Goal: Check status: Check status

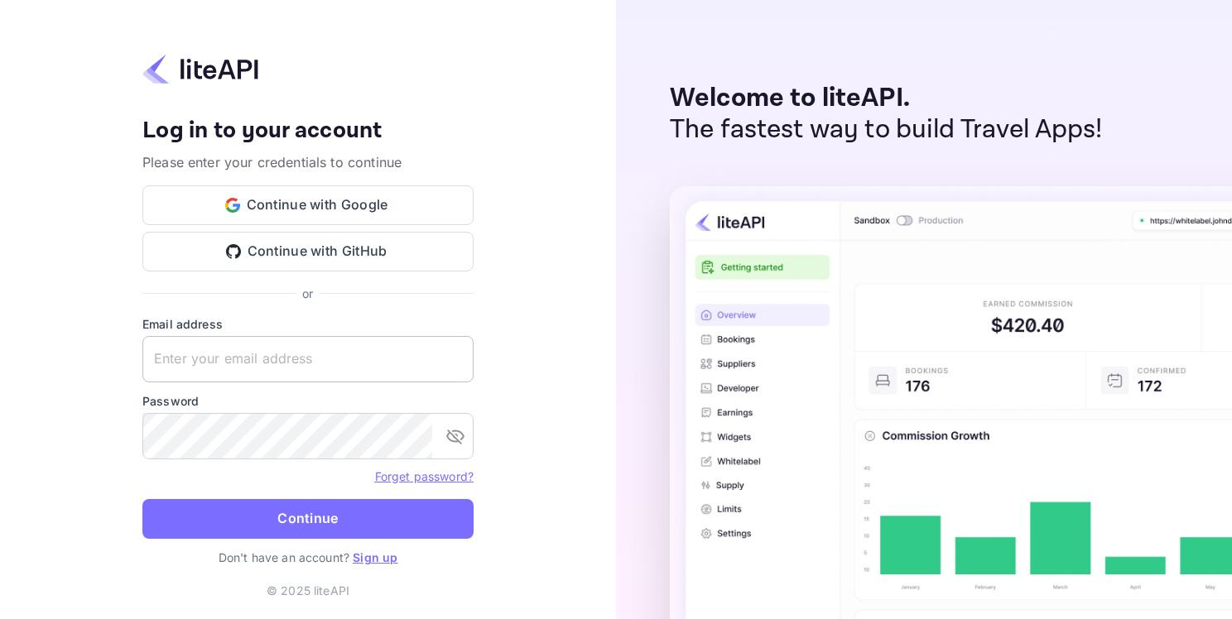
click at [248, 367] on input "text" at bounding box center [307, 359] width 331 height 46
paste input "adminpassword_support@yandex-team.ru"
type input "adminpassword_support@yandex-team.ru"
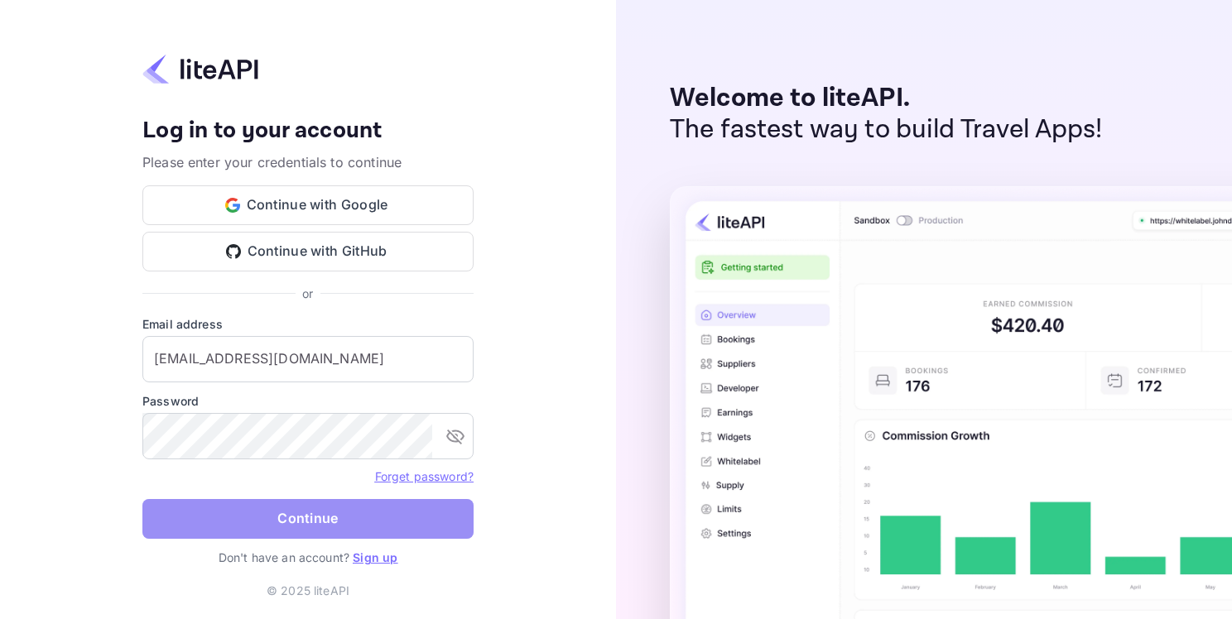
click at [170, 507] on button "Continue" at bounding box center [307, 519] width 331 height 40
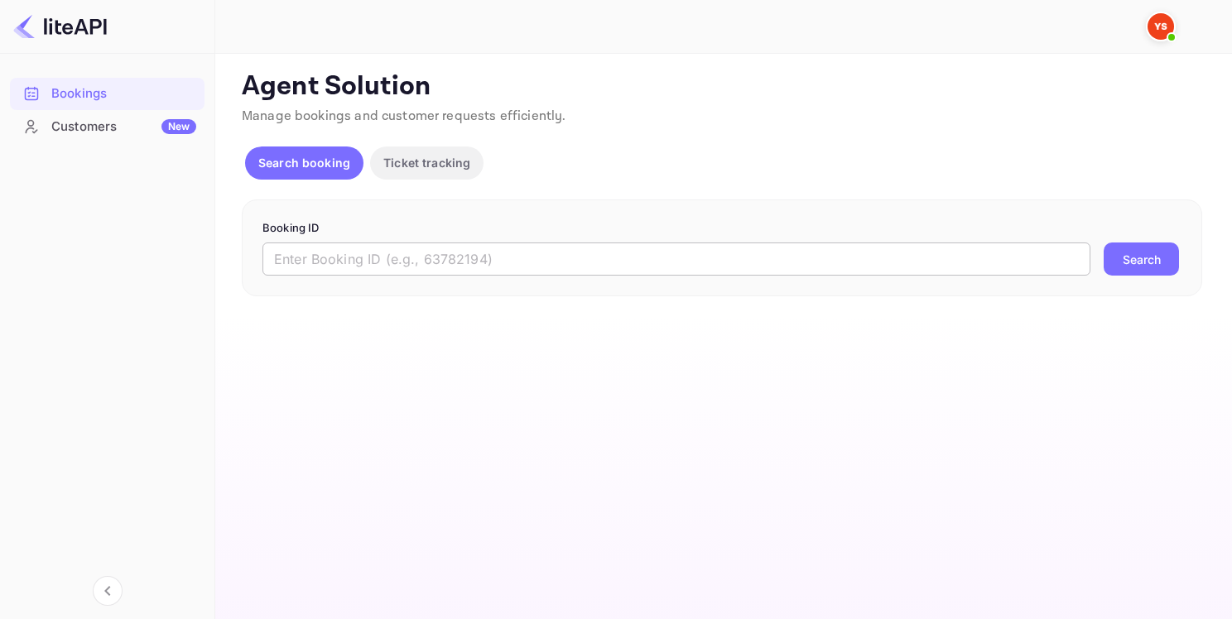
click at [398, 267] on input "text" at bounding box center [676, 259] width 828 height 33
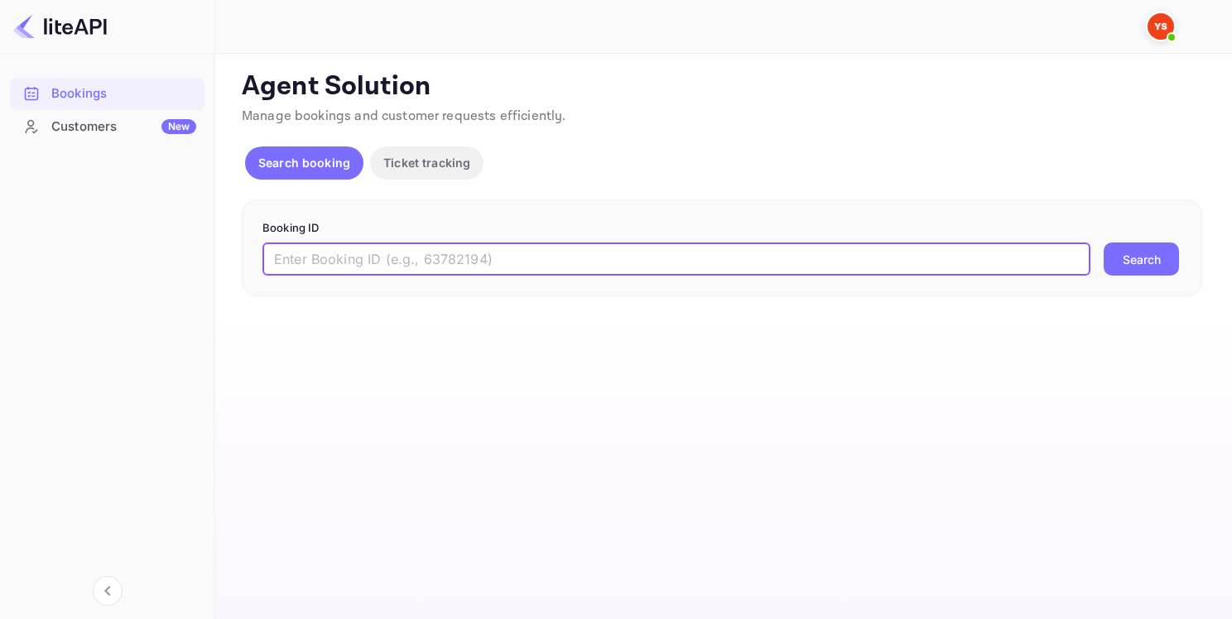
paste input "9175292"
type input "9175292"
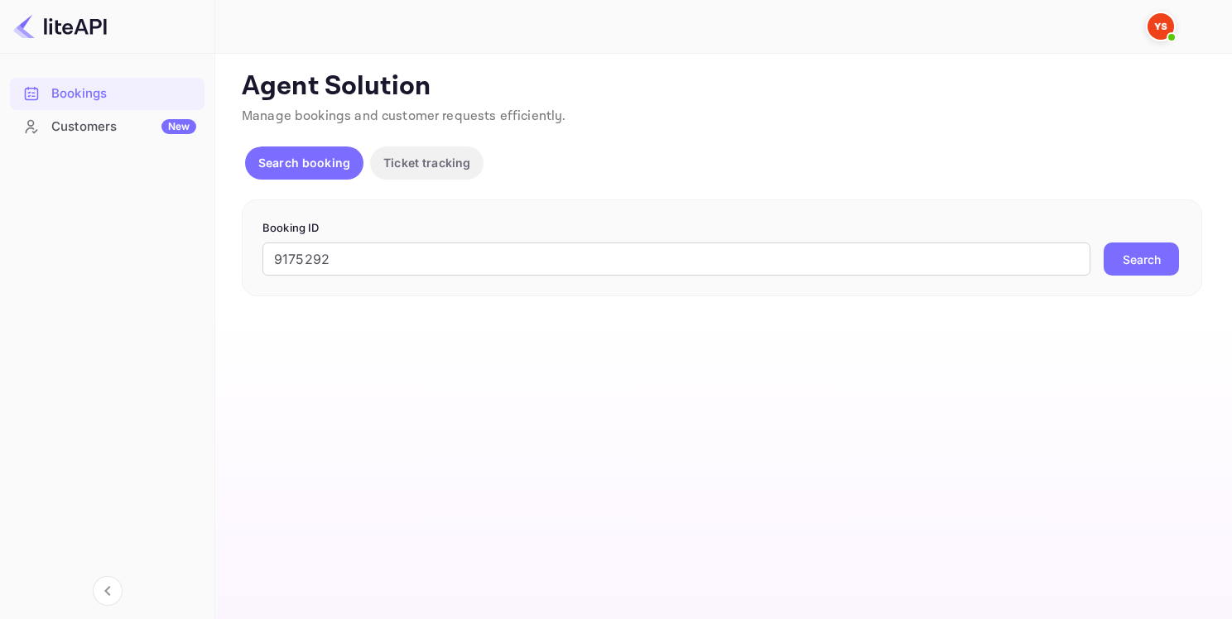
click at [1126, 262] on button "Search" at bounding box center [1140, 259] width 75 height 33
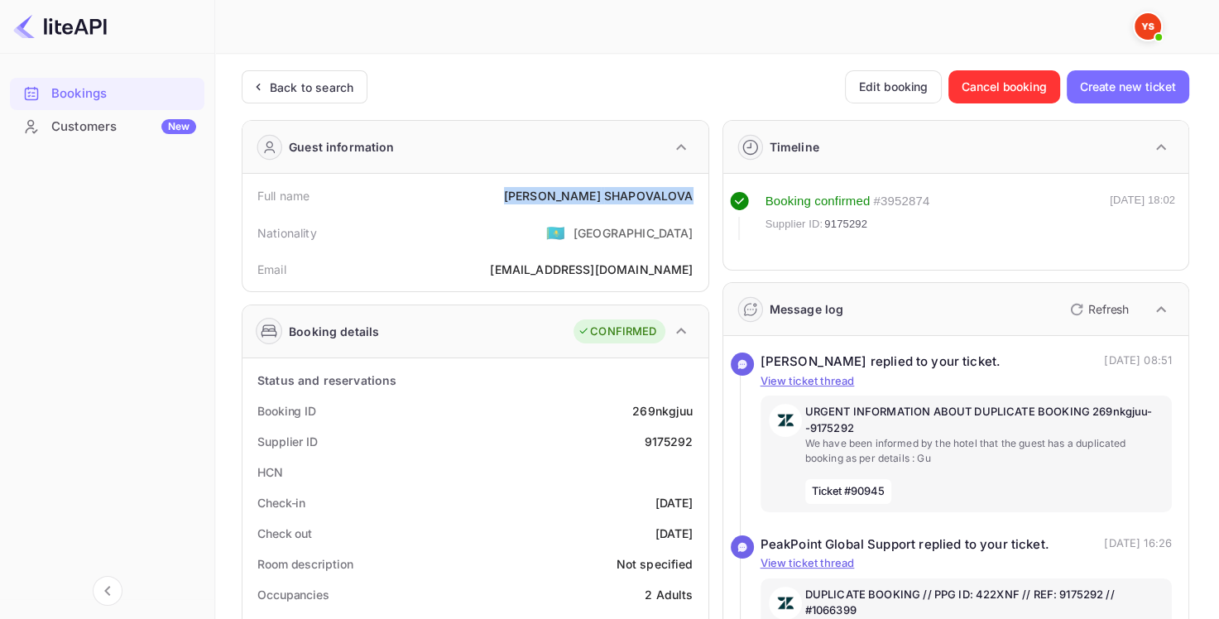
drag, startPoint x: 550, startPoint y: 190, endPoint x: 689, endPoint y: 199, distance: 139.3
click at [689, 199] on div "Full name [PERSON_NAME]" at bounding box center [475, 195] width 453 height 31
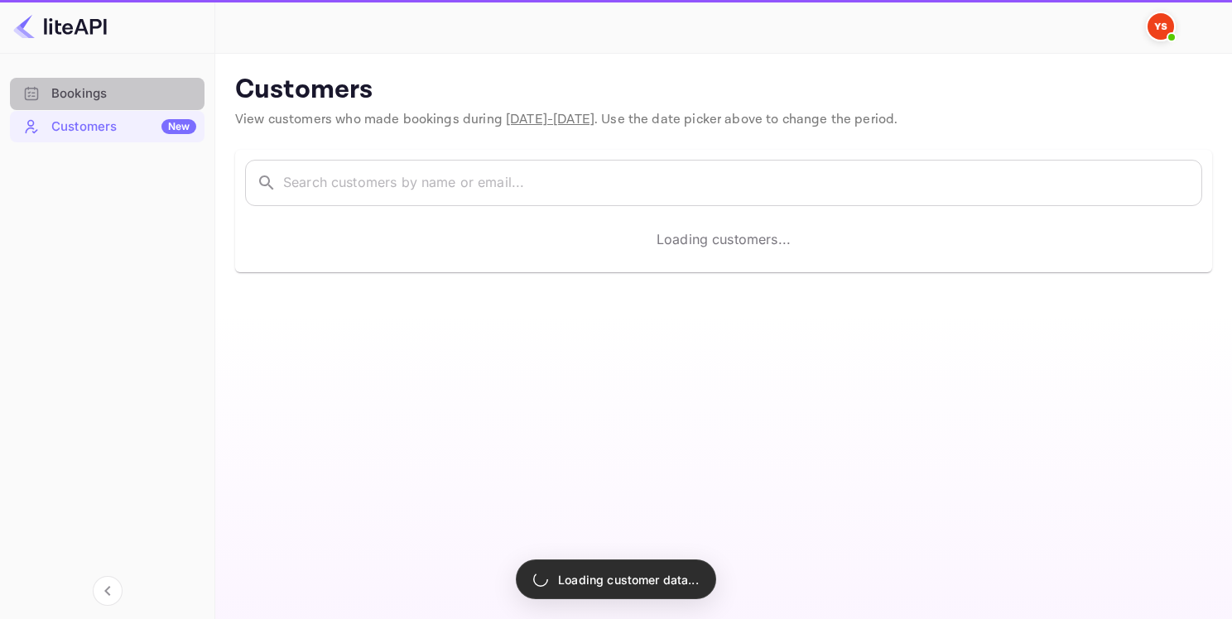
click at [91, 99] on div "Bookings" at bounding box center [123, 93] width 145 height 19
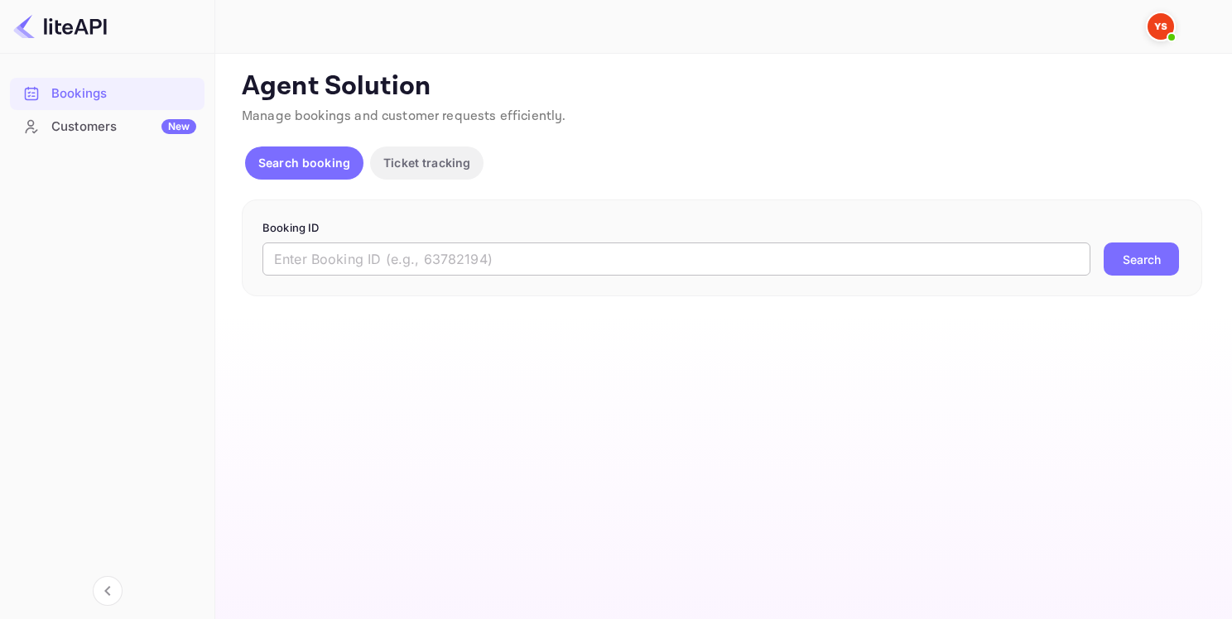
click at [450, 261] on input "text" at bounding box center [676, 259] width 828 height 33
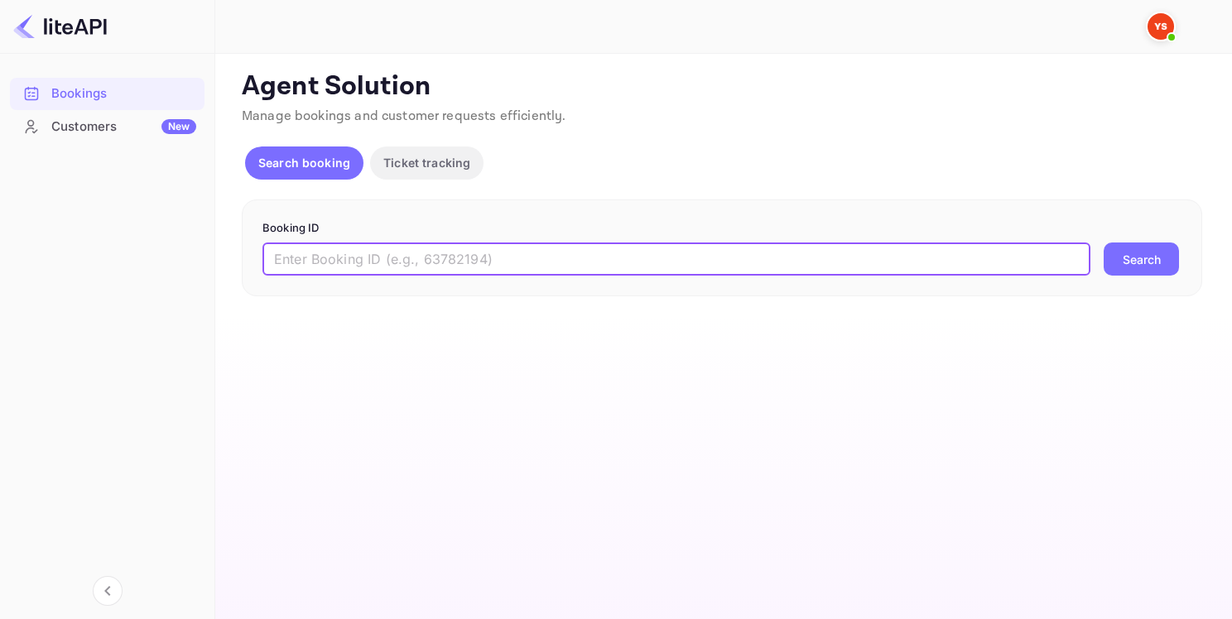
paste input "9223260"
click at [1111, 263] on button "Search" at bounding box center [1140, 259] width 75 height 33
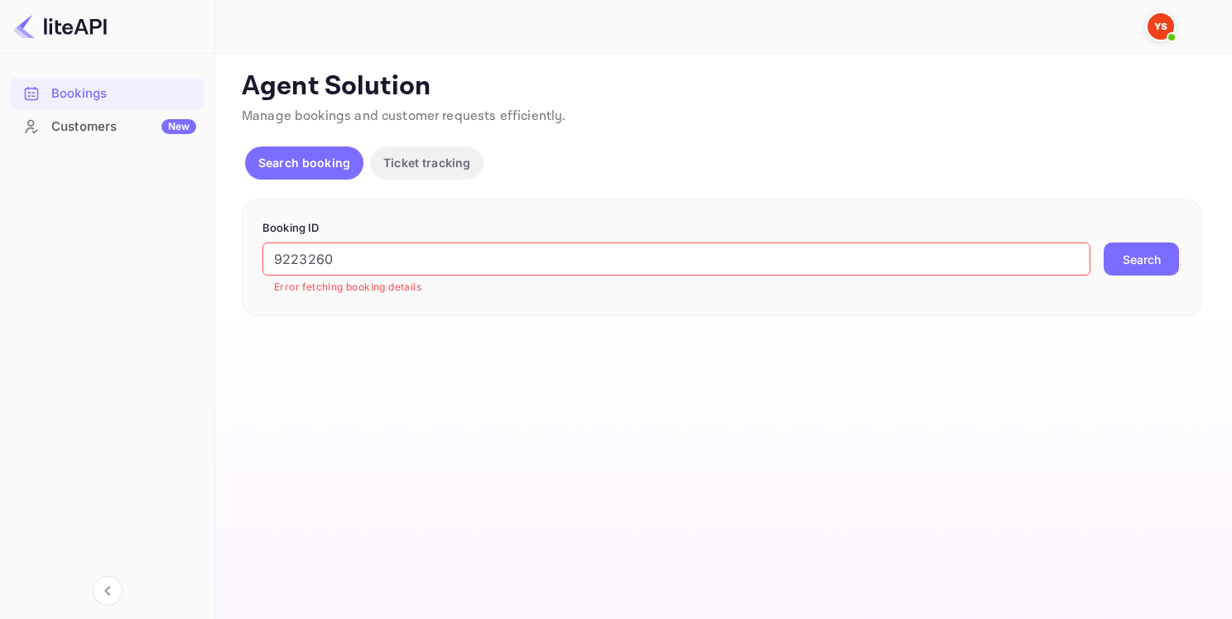
click at [355, 267] on input "9223260" at bounding box center [676, 259] width 828 height 33
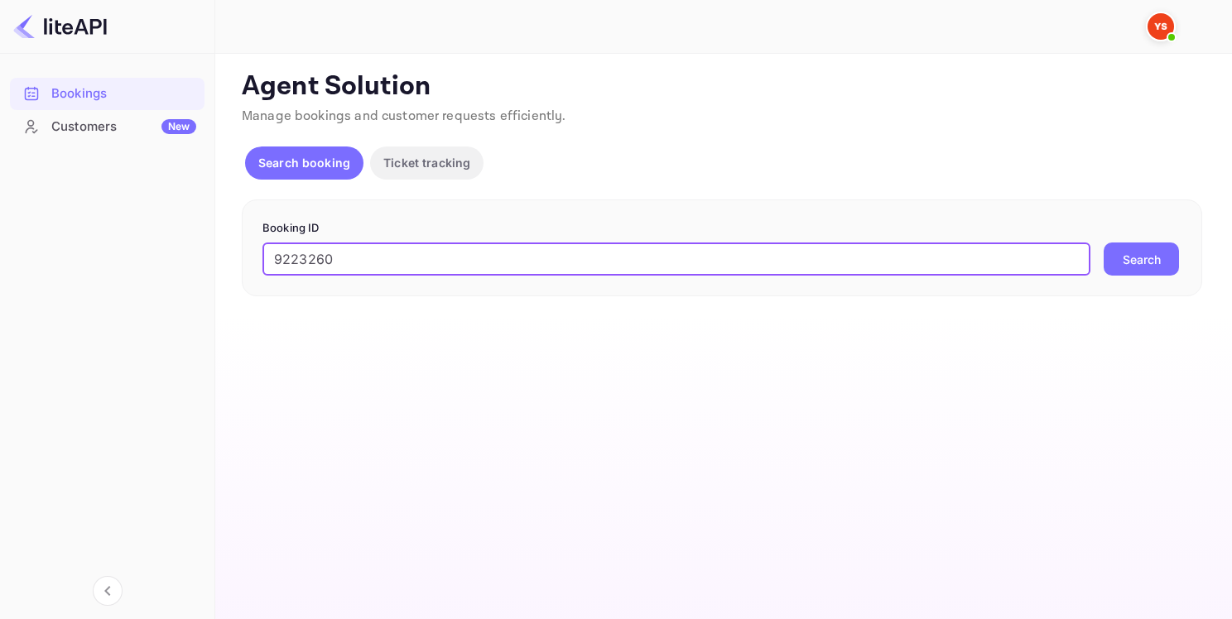
click at [1136, 265] on button "Search" at bounding box center [1140, 259] width 75 height 33
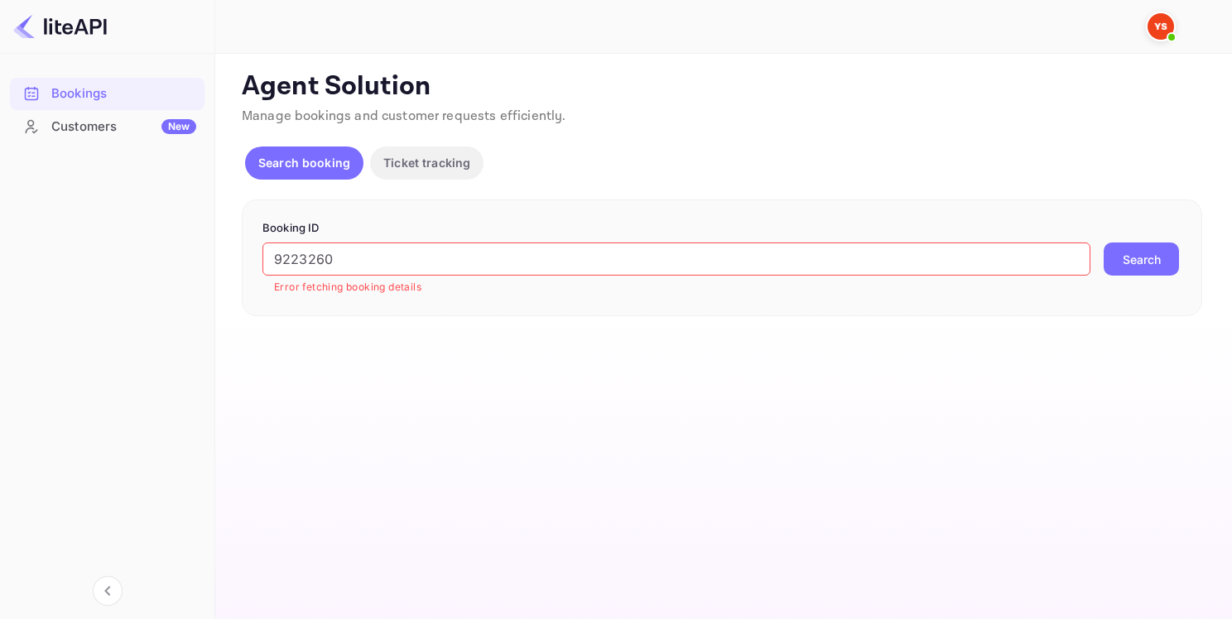
click at [358, 268] on input "9223260" at bounding box center [676, 259] width 828 height 33
click at [295, 334] on main "Unsaved Changes Ticket Affiliate URL https://www.nuitee.com/ Business partner n…" at bounding box center [723, 336] width 1016 height 565
drag, startPoint x: 307, startPoint y: 257, endPoint x: 168, endPoint y: 245, distance: 139.6
click at [169, 244] on div "Bookings Customers New Now you can check your travel website directly from the …" at bounding box center [616, 309] width 1232 height 619
paste input "VZKX37"
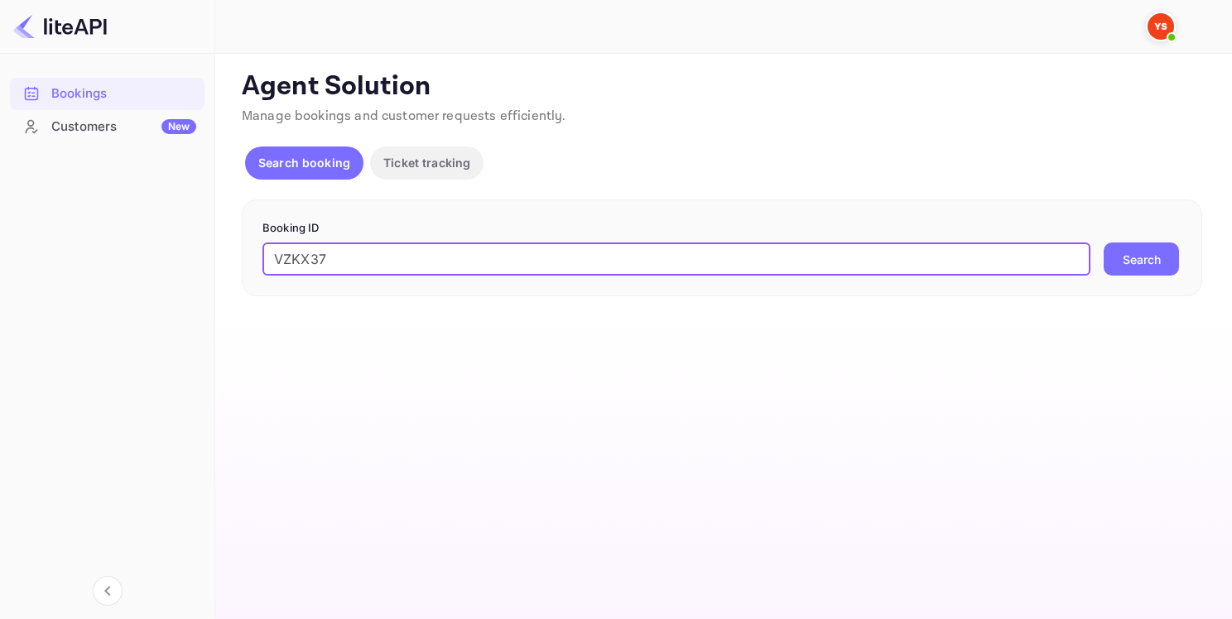
type input "VZKX37"
click at [1119, 264] on button "Search" at bounding box center [1140, 259] width 75 height 33
